Goal: Information Seeking & Learning: Learn about a topic

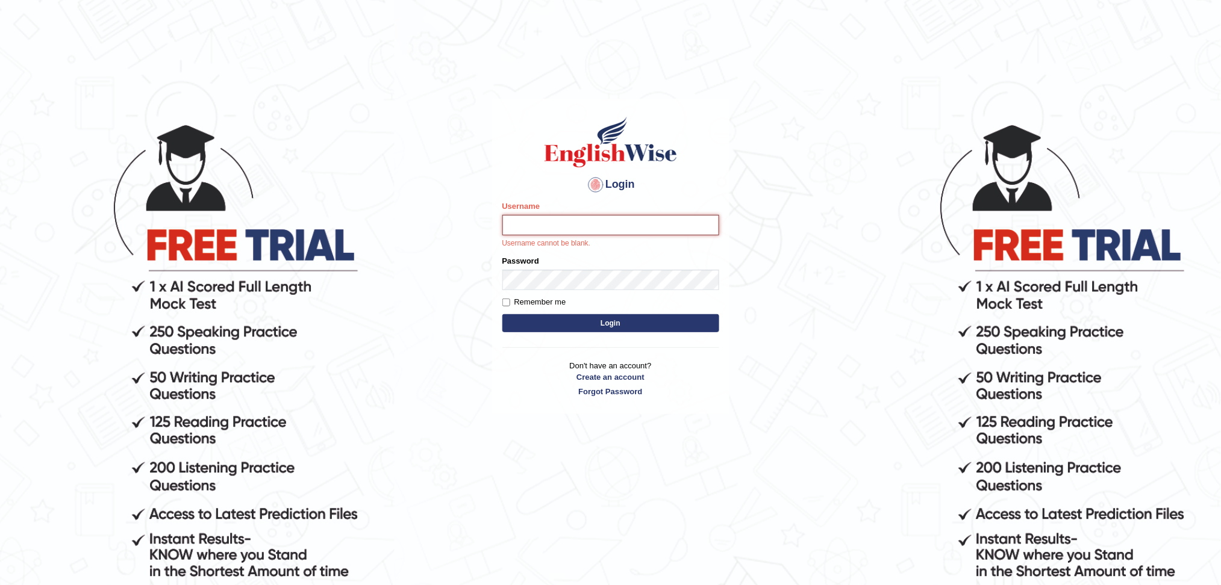
type input "surajshrestha100"
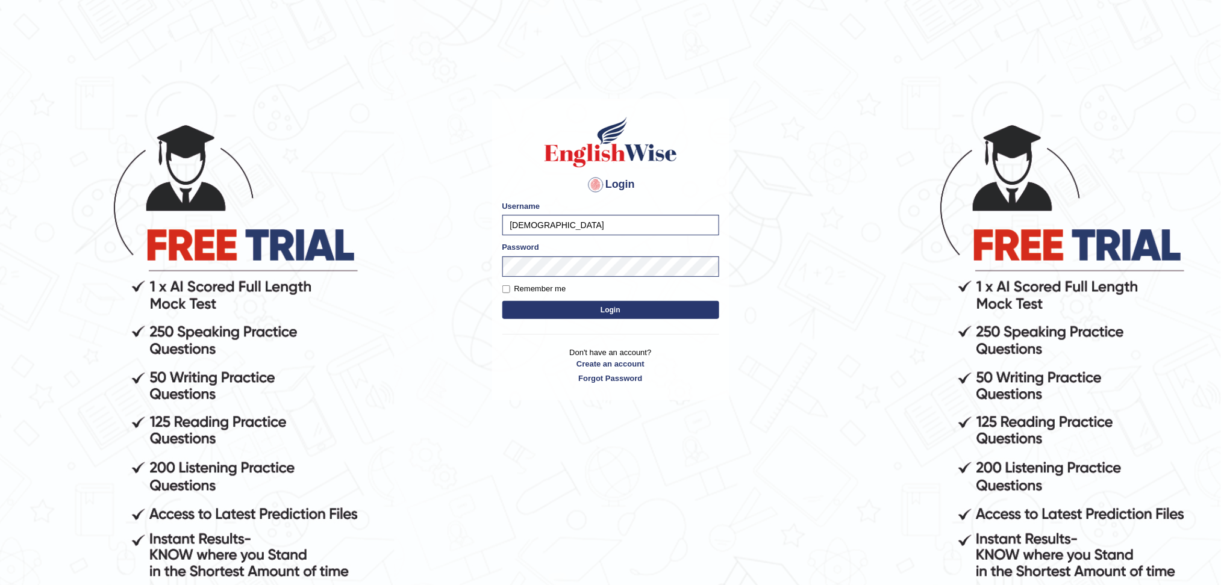
click at [574, 310] on button "Login" at bounding box center [610, 310] width 217 height 18
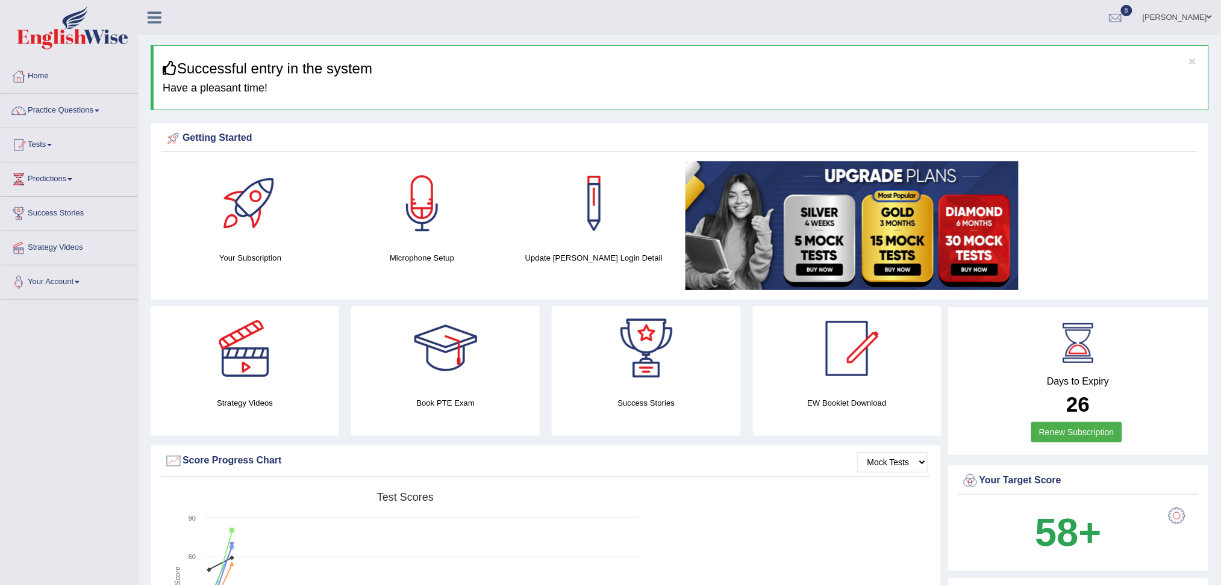
click at [62, 99] on link "Practice Questions" at bounding box center [69, 109] width 137 height 30
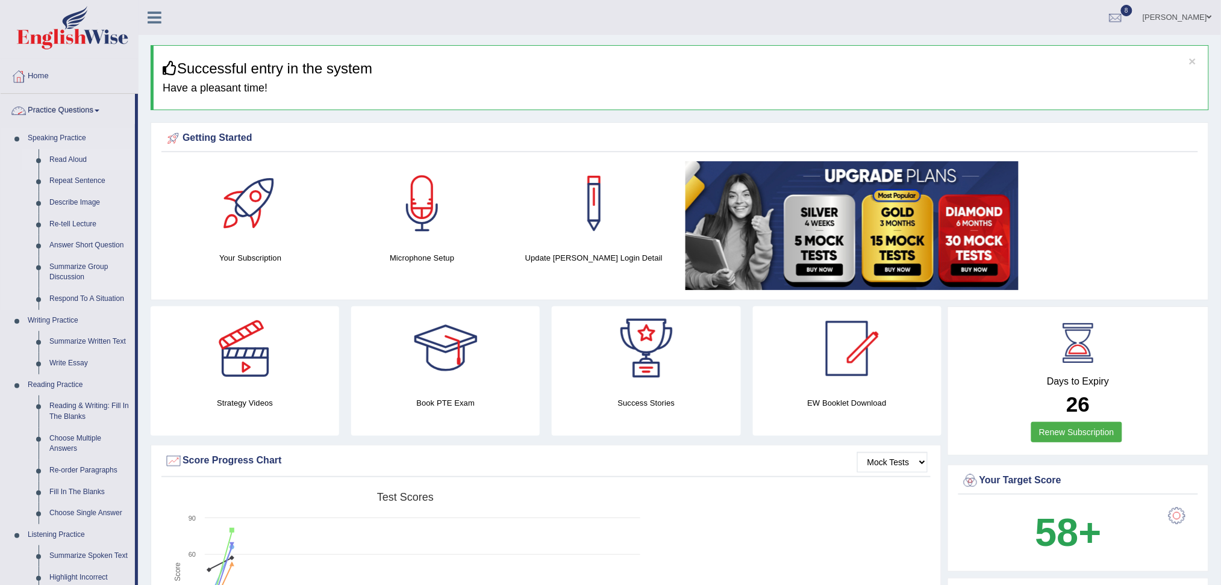
click at [63, 157] on link "Read Aloud" at bounding box center [89, 160] width 91 height 22
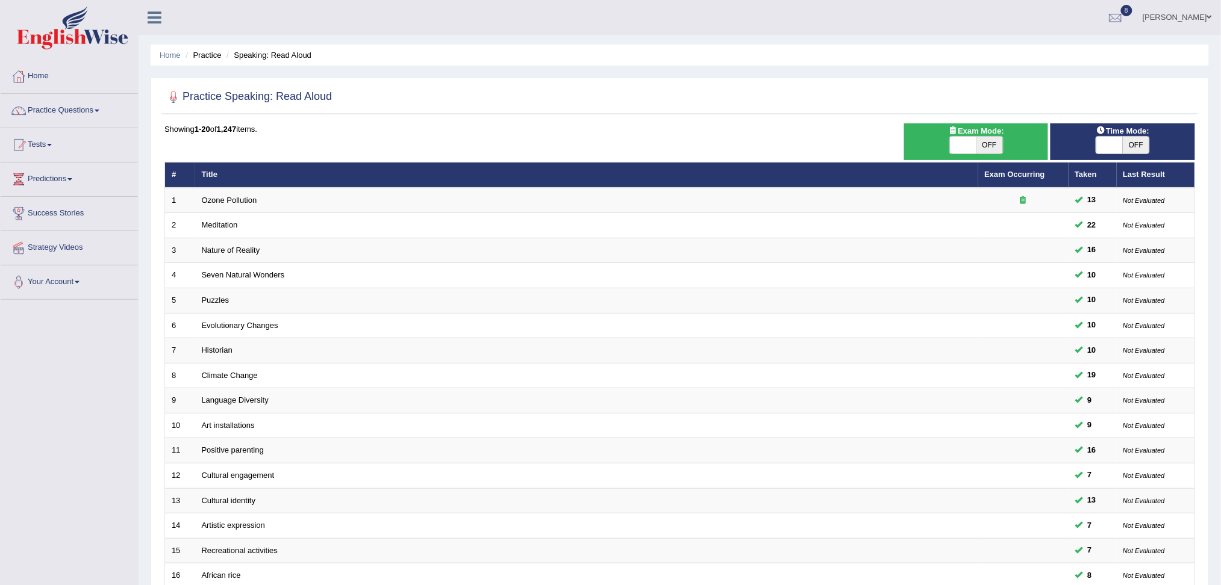
click at [977, 146] on span "OFF" at bounding box center [989, 145] width 26 height 17
checkbox input "true"
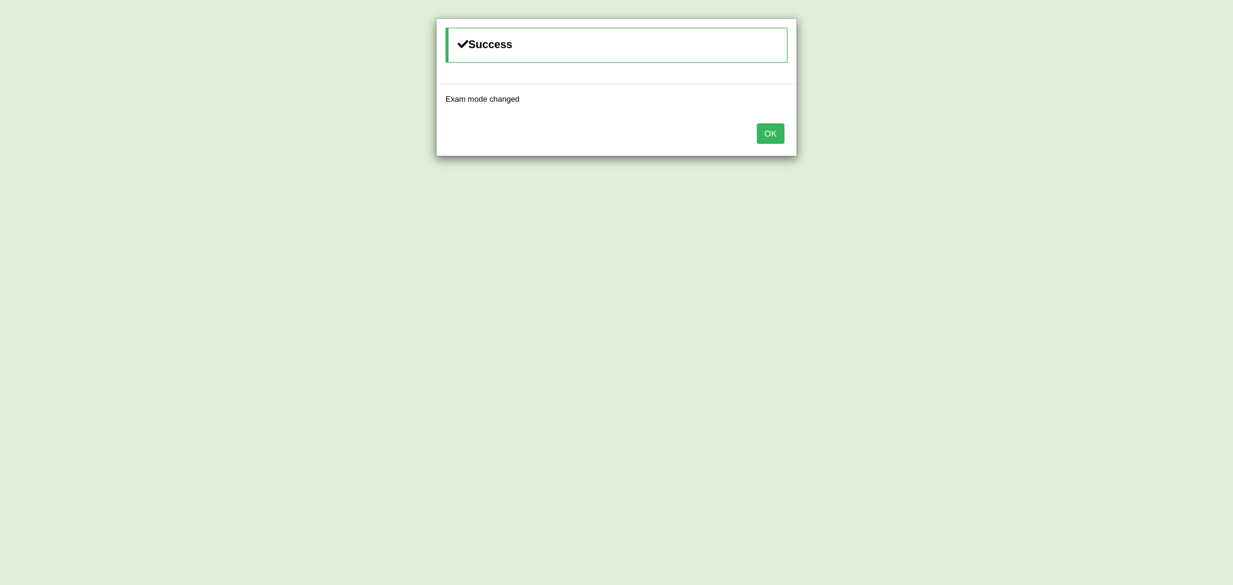
click at [767, 131] on button "OK" at bounding box center [771, 133] width 28 height 20
